Goal: Check status

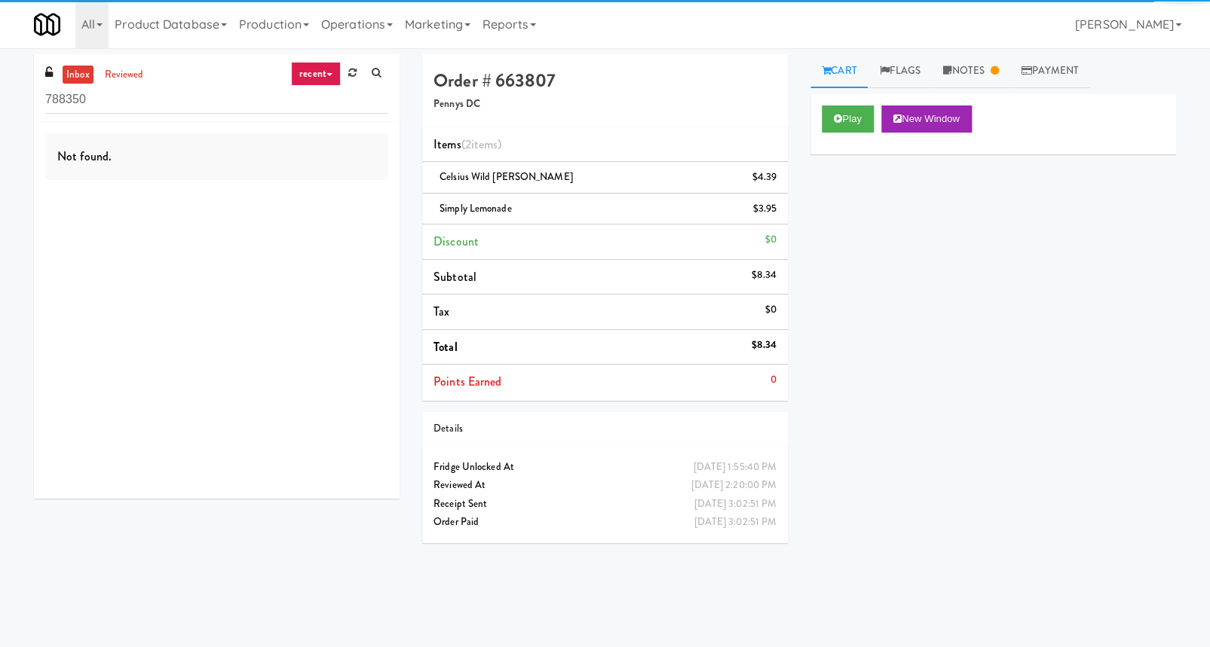
drag, startPoint x: 150, startPoint y: 105, endPoint x: 128, endPoint y: 125, distance: 29.9
click at [128, 125] on div "inbox reviewed recent all unclear take inventory issue suspicious failed recent…" at bounding box center [217, 276] width 366 height 445
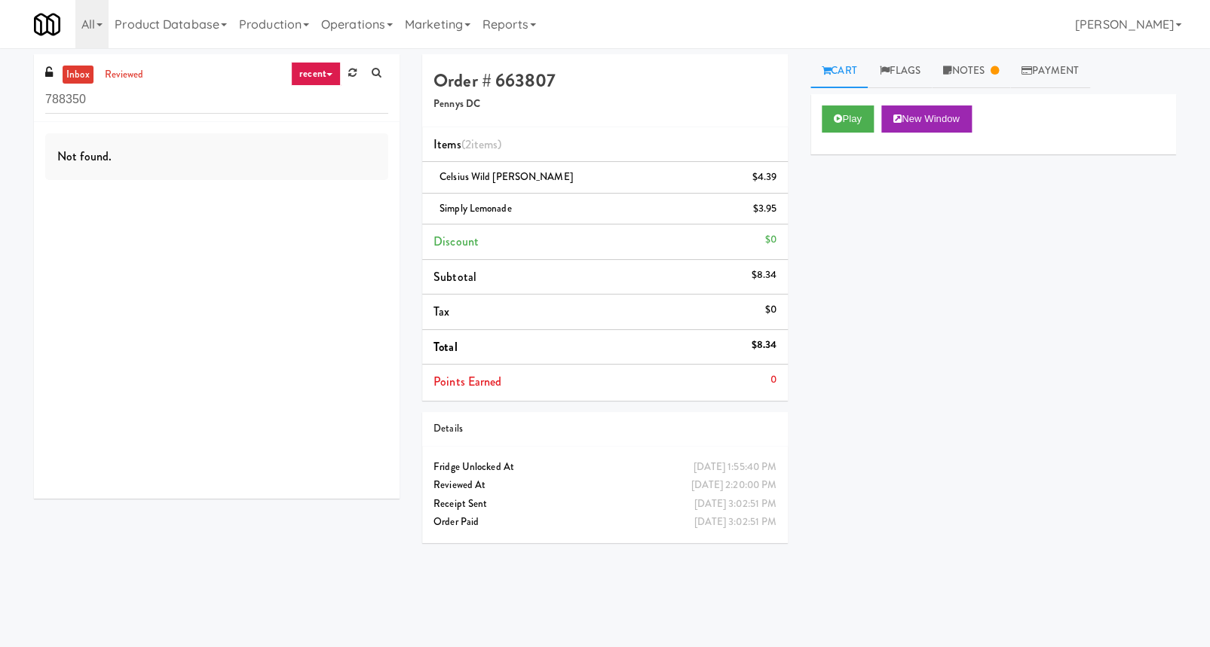
click at [147, 102] on input "788350" at bounding box center [216, 100] width 343 height 28
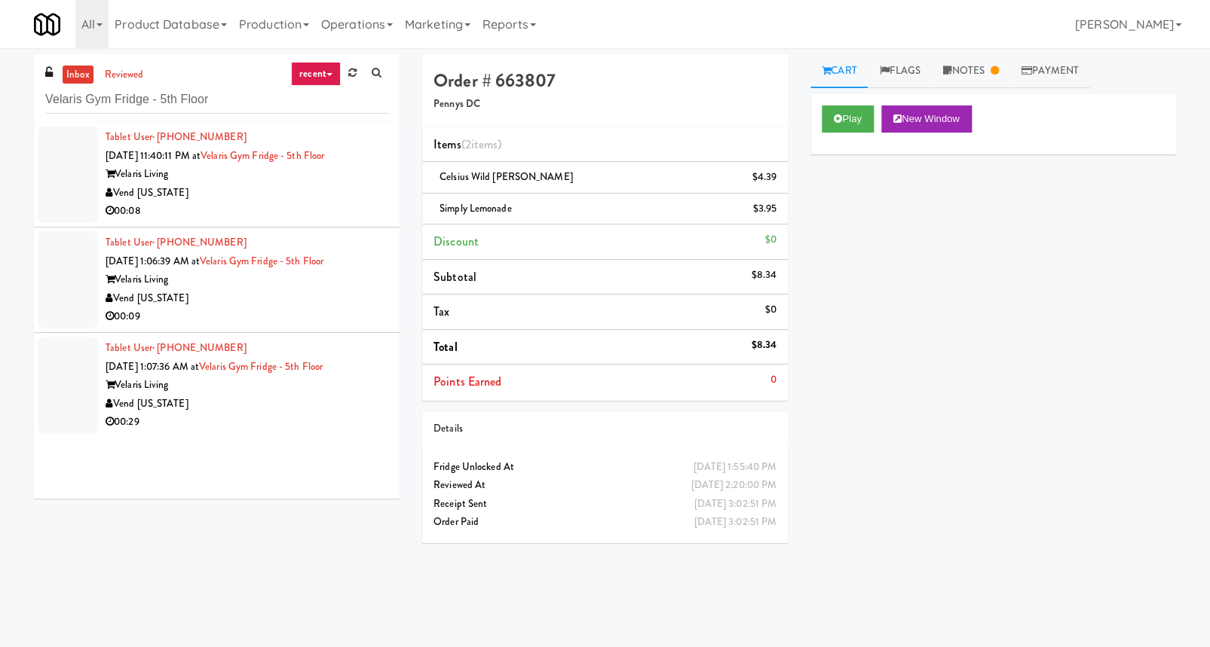
type input "Velaris Gym Fridge - 5th Floor"
click at [295, 194] on div "Vend [US_STATE]" at bounding box center [247, 193] width 283 height 19
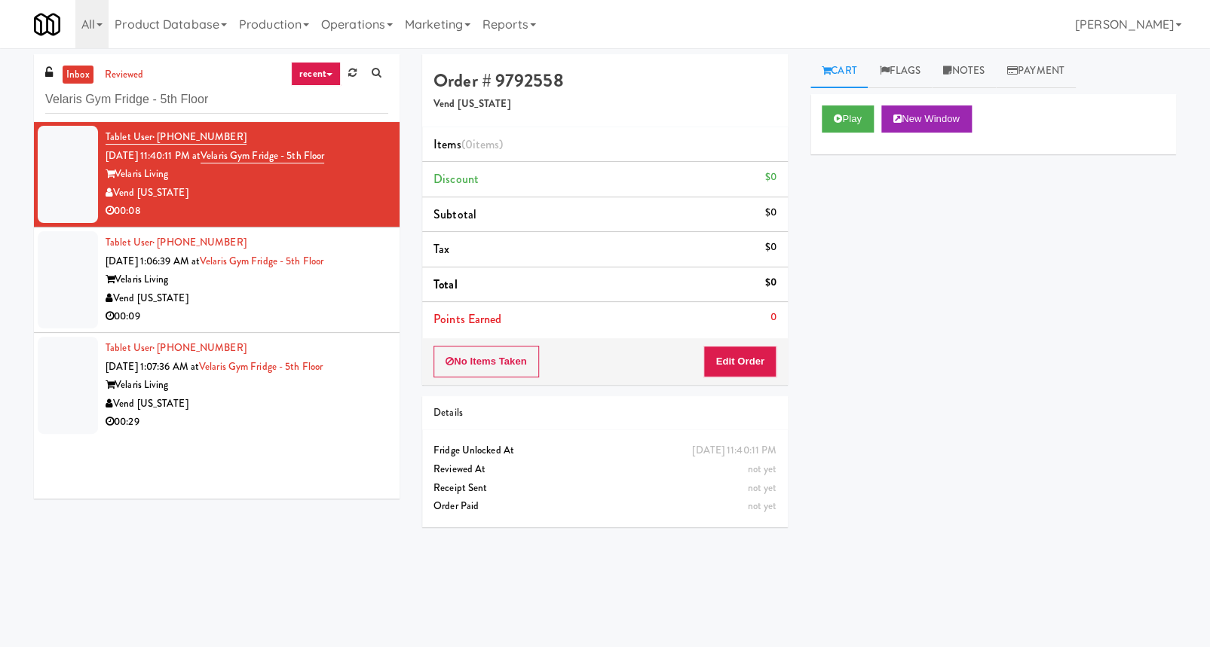
click at [361, 311] on div "00:09" at bounding box center [247, 317] width 283 height 19
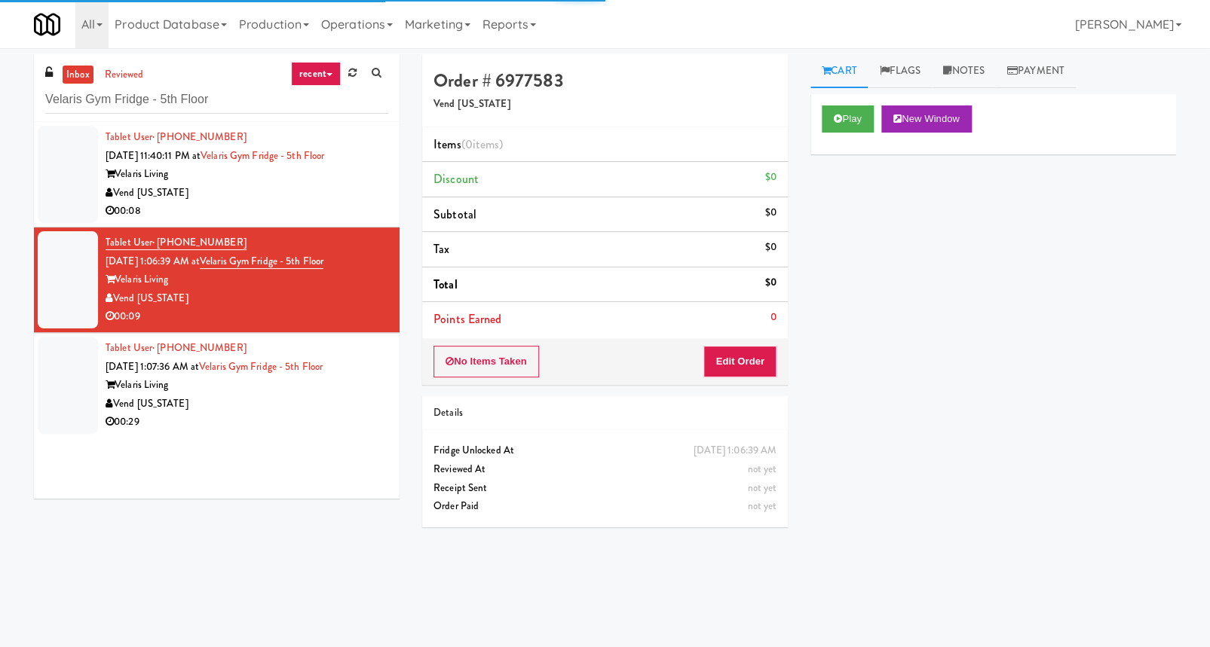
click at [362, 405] on div "Vend [US_STATE]" at bounding box center [247, 404] width 283 height 19
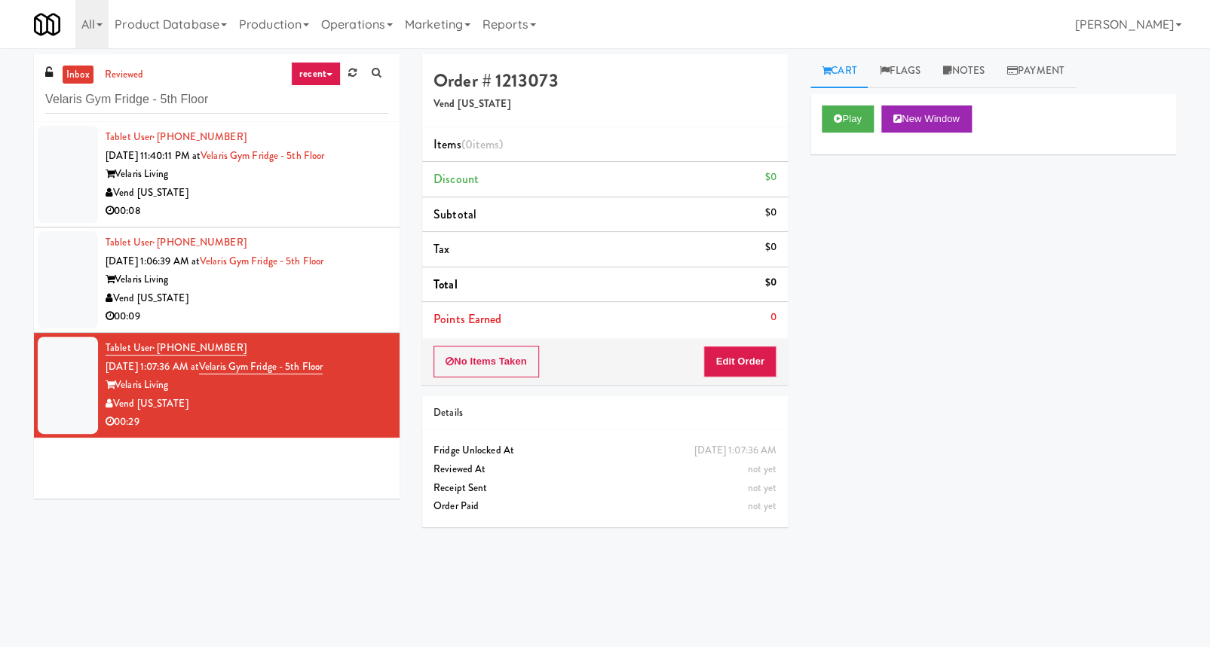
click at [343, 329] on li "Tablet User · (479) 841-4308 [DATE] 1:06:39 AM at [GEOGRAPHIC_DATA] Fridge - 5t…" at bounding box center [217, 281] width 366 height 106
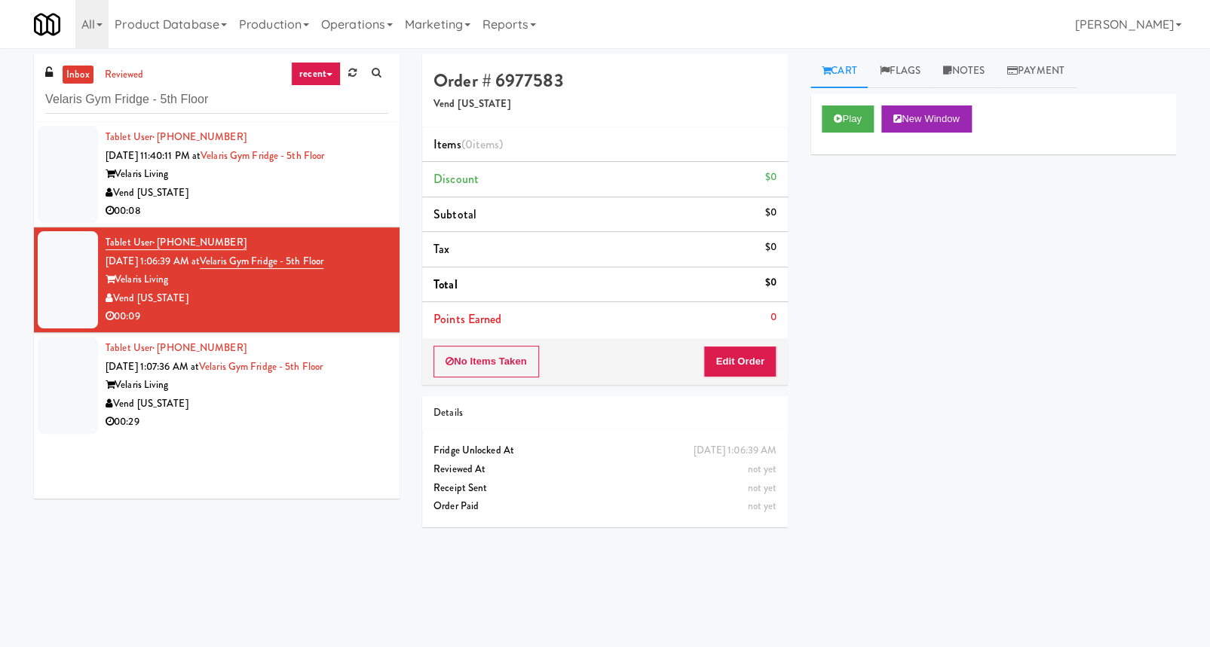
click at [318, 196] on div "Vend [US_STATE]" at bounding box center [247, 193] width 283 height 19
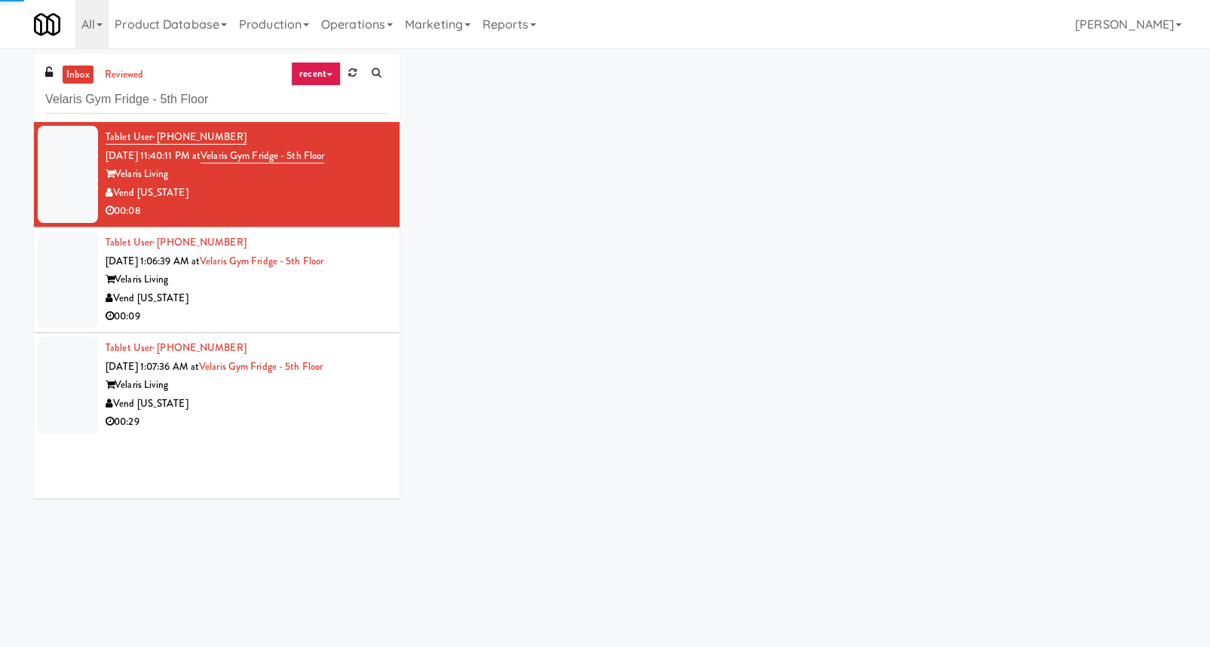
click at [377, 307] on div "Tablet User · (479) 841-4308 [DATE] 1:06:39 AM at [GEOGRAPHIC_DATA] Fridge - 5t…" at bounding box center [247, 280] width 283 height 93
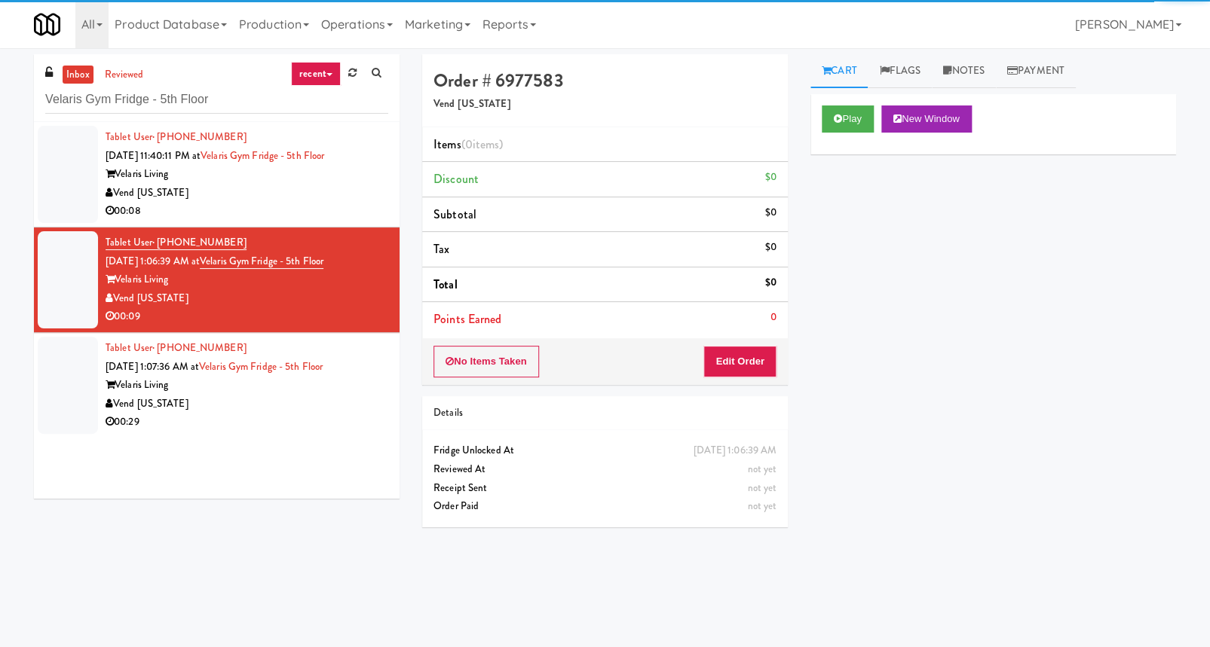
click at [349, 398] on div "Vend [US_STATE]" at bounding box center [247, 404] width 283 height 19
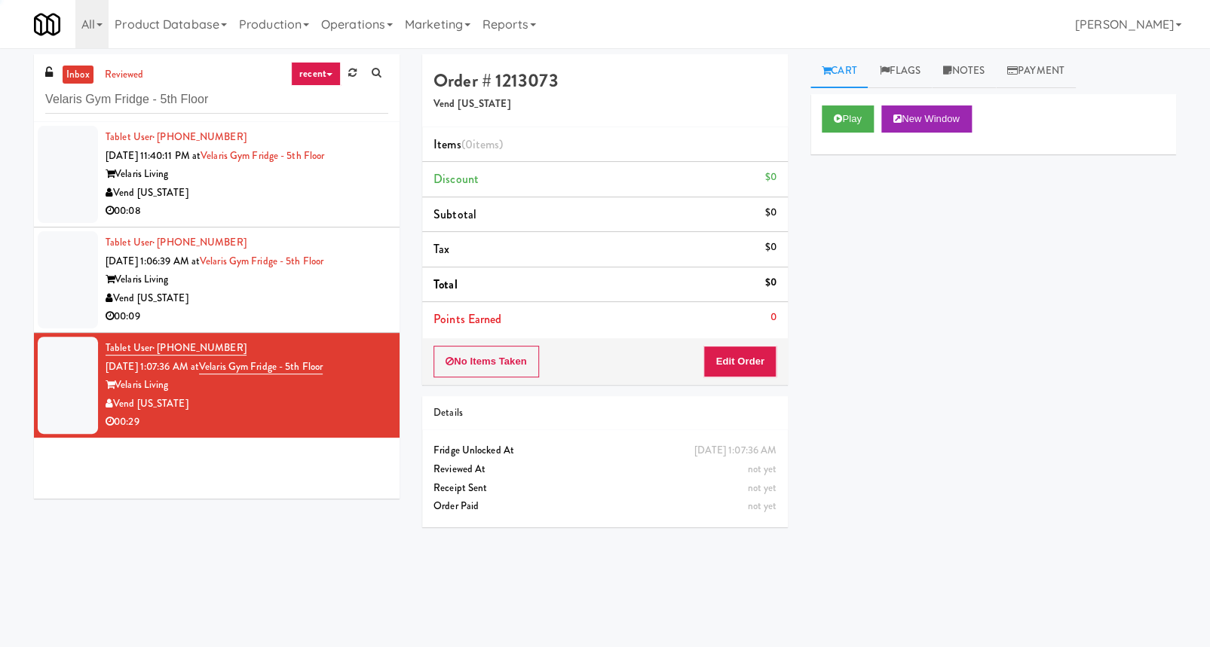
click at [338, 305] on div "Vend [US_STATE]" at bounding box center [247, 298] width 283 height 19
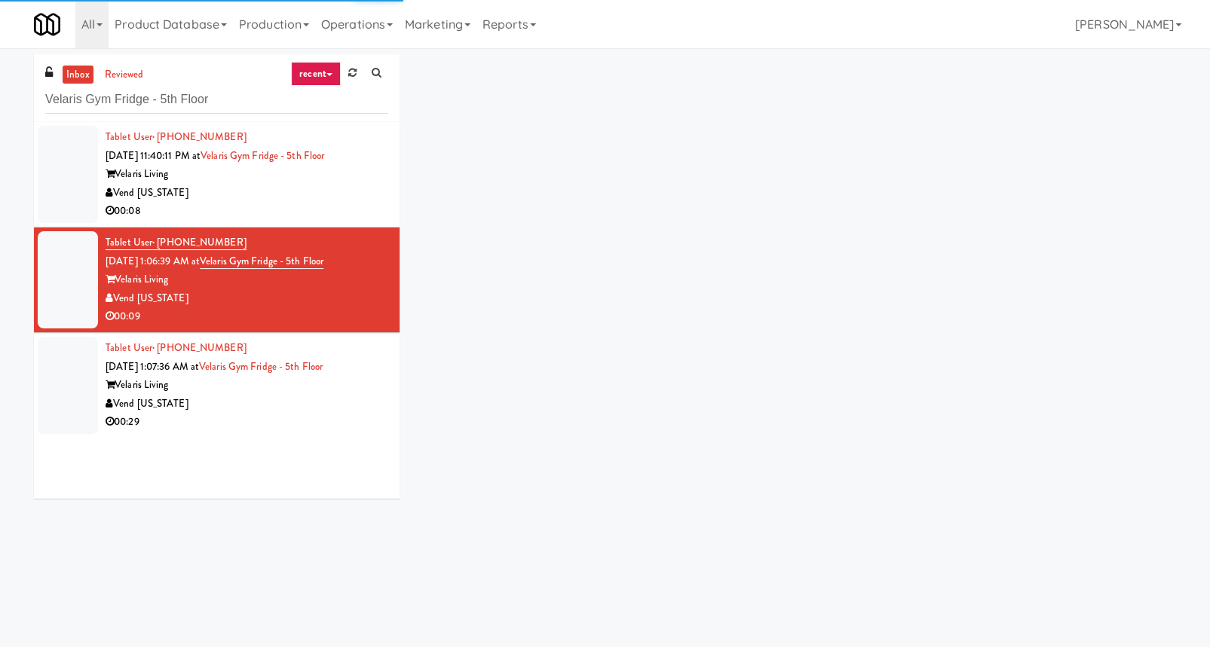
click at [323, 198] on div "Vend [US_STATE]" at bounding box center [247, 193] width 283 height 19
